Goal: Information Seeking & Learning: Learn about a topic

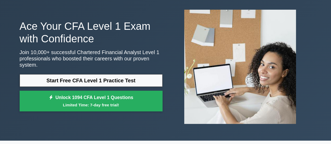
scroll to position [24, 0]
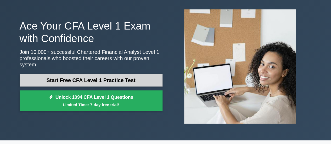
click at [117, 76] on link "Start Free CFA Level 1 Practice Test" at bounding box center [91, 80] width 143 height 13
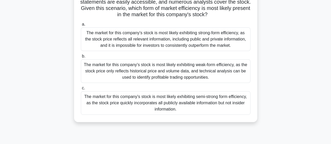
scroll to position [84, 0]
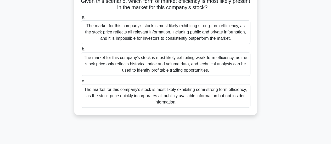
click at [226, 66] on div "The market for this company's stock is most likely exhibiting weak-form efficie…" at bounding box center [165, 64] width 169 height 24
click at [81, 51] on input "b. The market for this company's stock is most likely exhibiting weak-form effi…" at bounding box center [81, 49] width 0 height 3
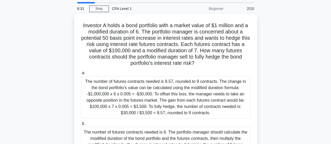
scroll to position [24, 0]
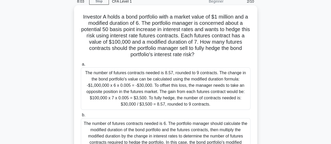
click at [198, 38] on h5 "Investor A holds a bond portfolio with a market value of $1 million and a modif…" at bounding box center [165, 36] width 170 height 44
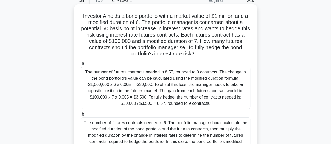
scroll to position [25, 0]
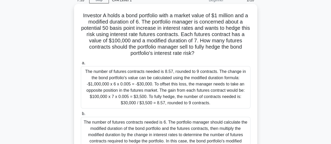
click at [191, 79] on div "The number of futures contracts needed is 8.57, rounded to 9 contracts. The cha…" at bounding box center [165, 87] width 169 height 42
click at [81, 65] on input "a. The number of futures contracts needed is 8.57, rounded to 9 contracts. The …" at bounding box center [81, 62] width 0 height 3
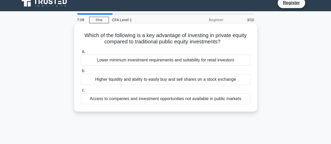
scroll to position [6, 0]
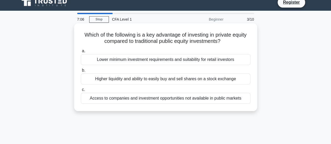
click at [200, 82] on div "Higher liquidity and ability to easily buy and sell shares on a stock exchange" at bounding box center [165, 78] width 169 height 11
click at [81, 72] on input "b. Higher liquidity and ability to easily buy and sell shares on a stock exchan…" at bounding box center [81, 70] width 0 height 3
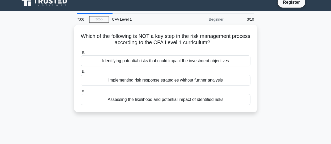
scroll to position [0, 0]
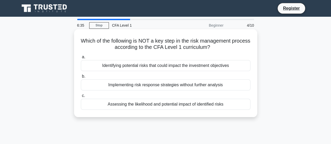
click at [206, 105] on div "Assessing the likelihood and potential impact of identified risks" at bounding box center [165, 104] width 169 height 11
click at [81, 98] on input "c. Assessing the likelihood and potential impact of identified risks" at bounding box center [81, 95] width 0 height 3
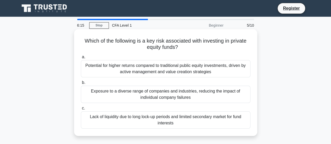
click at [192, 71] on div "Potential for higher returns compared to traditional public equity investments,…" at bounding box center [165, 68] width 169 height 17
click at [81, 59] on input "a. Potential for higher returns compared to traditional public equity investmen…" at bounding box center [81, 56] width 0 height 3
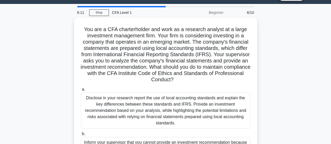
scroll to position [13, 0]
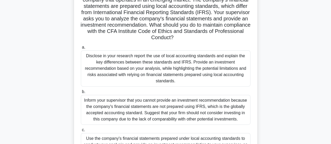
click at [170, 105] on div "Inform your supervisor that you cannot provide an investment recommendation bec…" at bounding box center [165, 110] width 169 height 30
click at [81, 94] on input "b. Inform your supervisor that you cannot provide an investment recommendation …" at bounding box center [81, 91] width 0 height 3
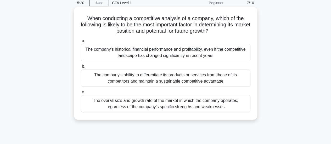
scroll to position [23, 0]
click at [198, 105] on div "The overall size and growth rate of the market in which the company operates, r…" at bounding box center [165, 103] width 169 height 17
click at [81, 94] on input "c. The overall size and growth rate of the market in which the company operates…" at bounding box center [81, 91] width 0 height 3
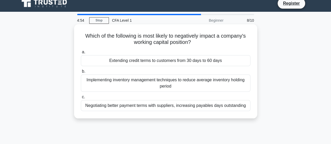
scroll to position [6, 0]
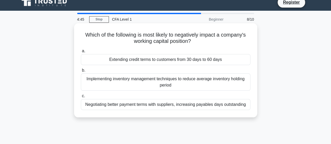
click at [229, 58] on div "Extending credit terms to customers from 30 days to 60 days" at bounding box center [165, 59] width 169 height 11
click at [81, 53] on input "a. Extending credit terms to customers from 30 days to 60 days" at bounding box center [81, 50] width 0 height 3
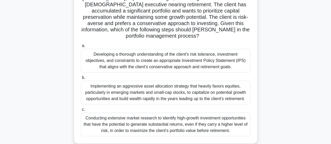
scroll to position [47, 0]
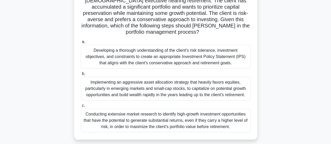
click at [159, 58] on div "Developing a thorough understanding of the client's risk tolerance, investment …" at bounding box center [165, 57] width 169 height 24
click at [81, 44] on input "a. Developing a thorough understanding of the client's risk tolerance, investme…" at bounding box center [81, 41] width 0 height 3
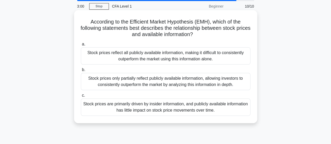
scroll to position [19, 0]
drag, startPoint x: 219, startPoint y: 87, endPoint x: 209, endPoint y: 83, distance: 10.7
click at [209, 83] on div "Stock prices only partially reflect publicly available information, allowing in…" at bounding box center [165, 81] width 169 height 17
click at [81, 71] on input "b. Stock prices only partially reflect publicly available information, allowing…" at bounding box center [81, 69] width 0 height 3
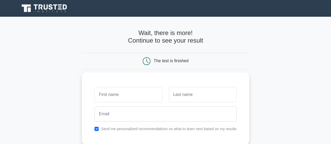
scroll to position [27, 0]
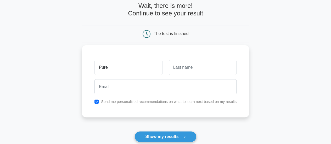
type input "Pure"
click at [186, 73] on input "text" at bounding box center [203, 67] width 68 height 15
type input "b"
type input "Bayan"
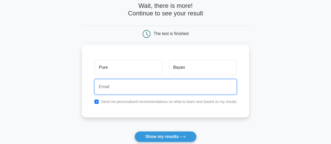
click at [154, 84] on input "email" at bounding box center [165, 86] width 142 height 15
type input "[EMAIL_ADDRESS][DOMAIN_NAME]"
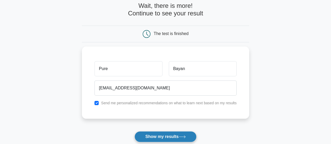
click at [160, 141] on button "Show my results" at bounding box center [165, 136] width 62 height 11
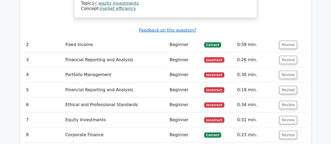
scroll to position [718, 0]
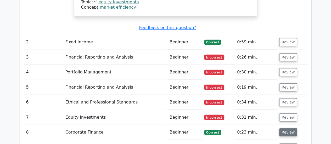
click at [286, 128] on button "Review" at bounding box center [288, 132] width 18 height 8
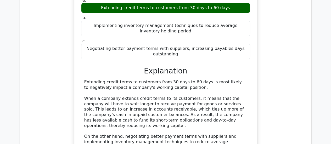
scroll to position [957, 0]
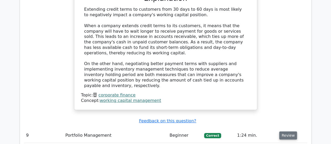
click at [286, 132] on button "Review" at bounding box center [288, 136] width 18 height 8
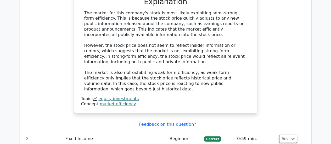
scroll to position [621, 0]
click at [285, 135] on button "Review" at bounding box center [288, 139] width 18 height 8
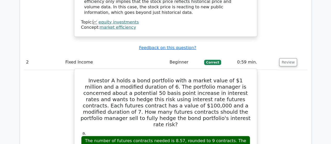
scroll to position [698, 0]
